Goal: Transaction & Acquisition: Obtain resource

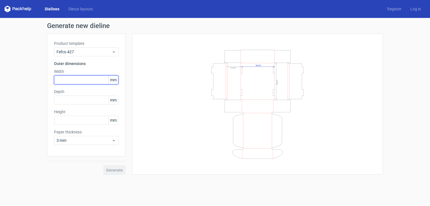
click at [95, 79] on input "text" at bounding box center [86, 79] width 64 height 9
type input "310"
type input "215"
type input "50"
click at [104, 165] on button "Generate" at bounding box center [115, 169] width 22 height 9
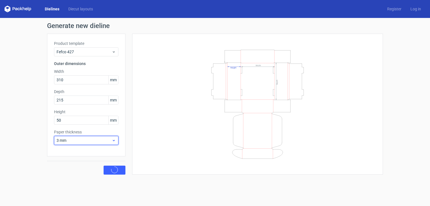
click at [113, 141] on icon at bounding box center [114, 140] width 4 height 4
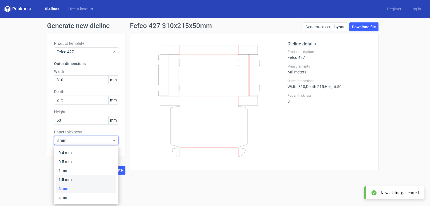
click at [82, 179] on div "1.5 mm" at bounding box center [86, 179] width 60 height 9
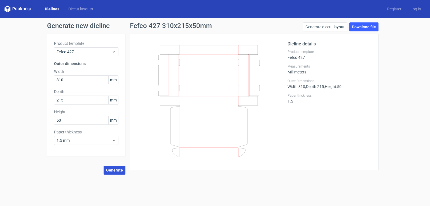
click at [117, 169] on span "Generate" at bounding box center [114, 170] width 17 height 4
click at [358, 27] on link "Download file" at bounding box center [363, 26] width 29 height 9
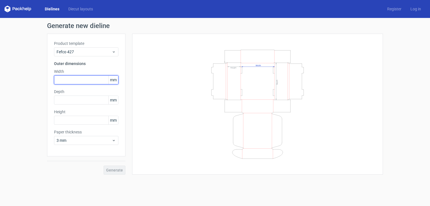
click at [80, 80] on input "text" at bounding box center [86, 79] width 64 height 9
type input "220"
type input "150"
click at [104, 165] on button "Generate" at bounding box center [115, 169] width 22 height 9
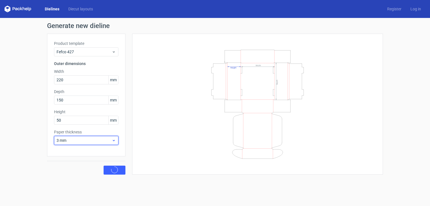
click at [114, 139] on icon at bounding box center [114, 140] width 4 height 4
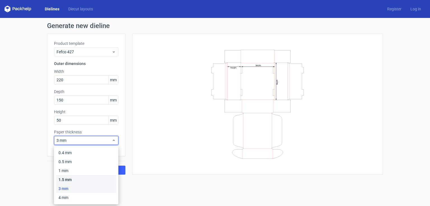
click at [75, 180] on div "1.5 mm" at bounding box center [86, 179] width 60 height 9
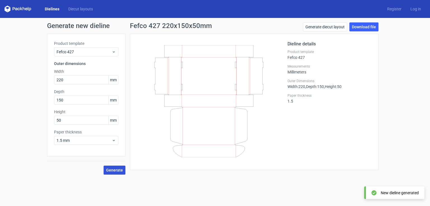
click at [120, 171] on span "Generate" at bounding box center [114, 170] width 17 height 4
click at [369, 25] on link "Download file" at bounding box center [363, 26] width 29 height 9
click at [366, 27] on link "Download file" at bounding box center [363, 26] width 29 height 9
click at [405, 41] on div "Generate new dieline Product template Fefco 427 Outer dimensions Width 220 mm D…" at bounding box center [215, 98] width 430 height 161
click at [365, 26] on link "Download file" at bounding box center [363, 26] width 29 height 9
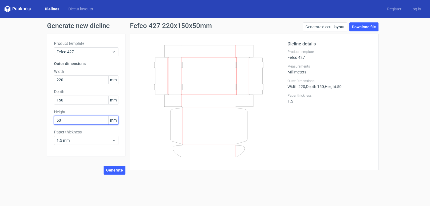
drag, startPoint x: 70, startPoint y: 120, endPoint x: 45, endPoint y: 123, distance: 25.1
click at [46, 123] on div "Generate new dieline Product template Fefco 427 Outer dimensions Width 220 mm D…" at bounding box center [215, 98] width 430 height 161
type input "70"
click at [104, 165] on button "Generate" at bounding box center [115, 169] width 22 height 9
click at [360, 26] on link "Download file" at bounding box center [363, 26] width 29 height 9
